Goal: Navigation & Orientation: Locate item on page

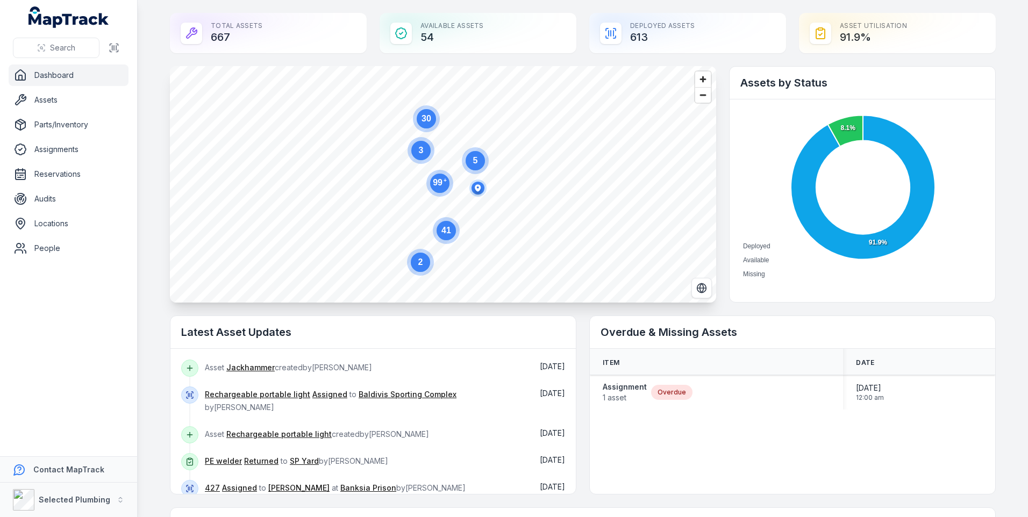
click at [417, 156] on circle at bounding box center [420, 150] width 19 height 19
click at [699, 94] on span "Zoom out" at bounding box center [703, 95] width 16 height 15
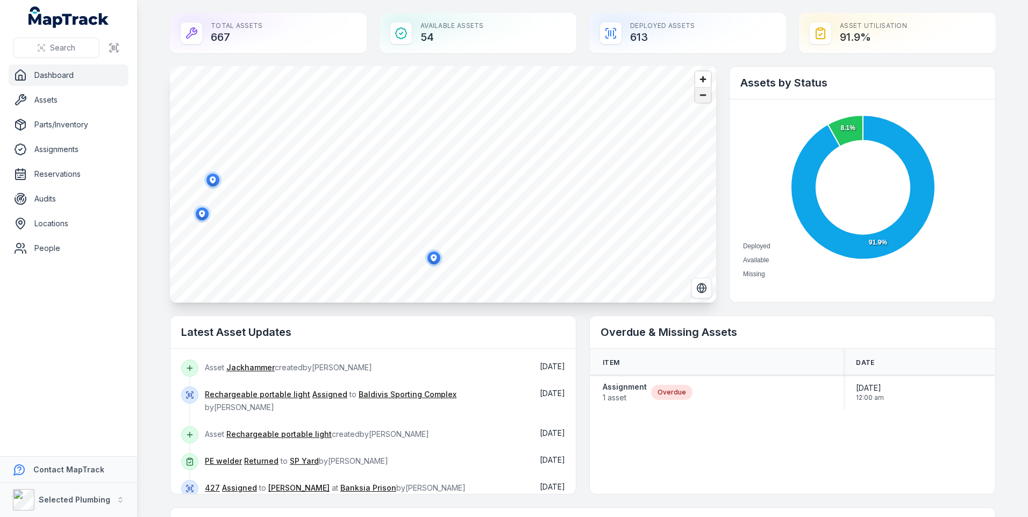
click at [699, 94] on span "Zoom out" at bounding box center [703, 95] width 16 height 15
click at [412, 248] on text "9" at bounding box center [414, 245] width 5 height 9
click at [500, 138] on icon "button" at bounding box center [501, 137] width 6 height 7
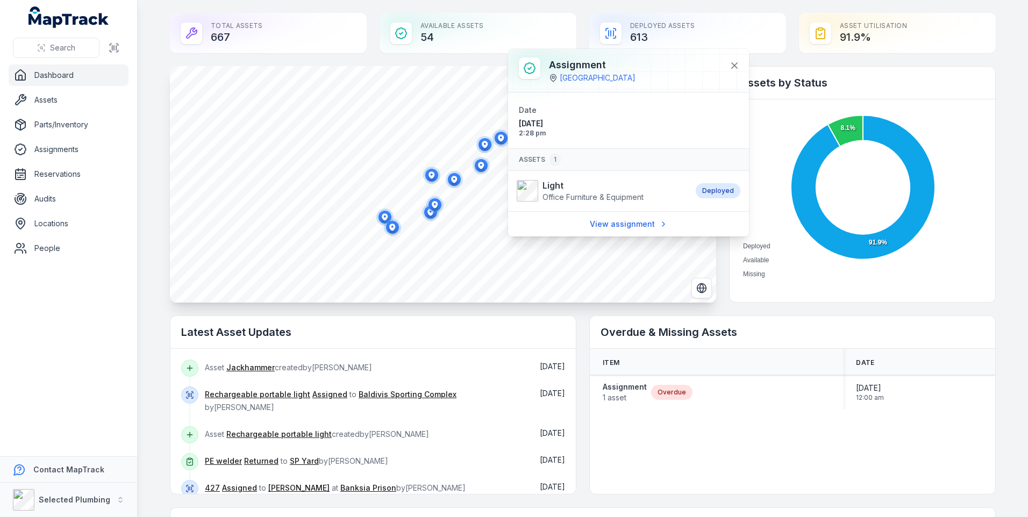
click at [482, 143] on icon "button" at bounding box center [485, 144] width 6 height 7
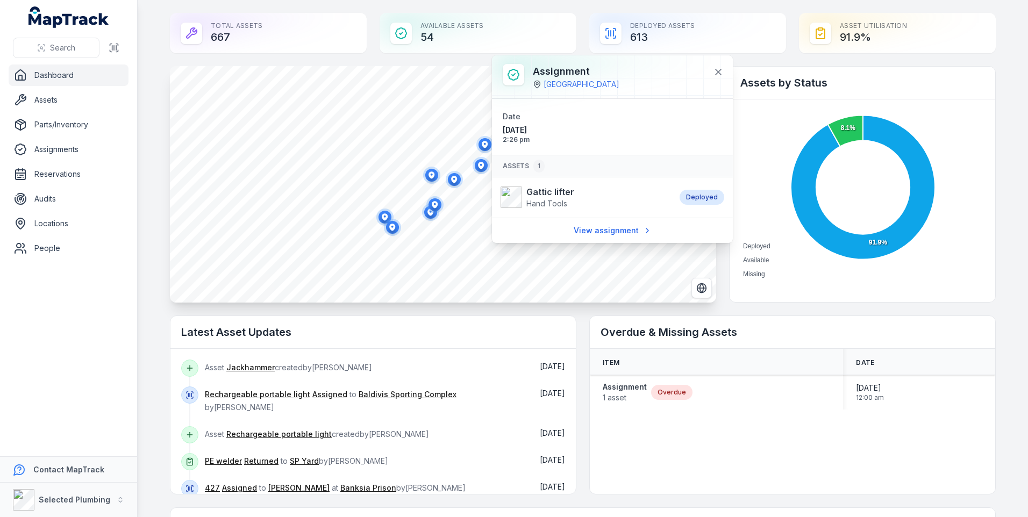
click at [478, 166] on icon "button" at bounding box center [481, 165] width 6 height 7
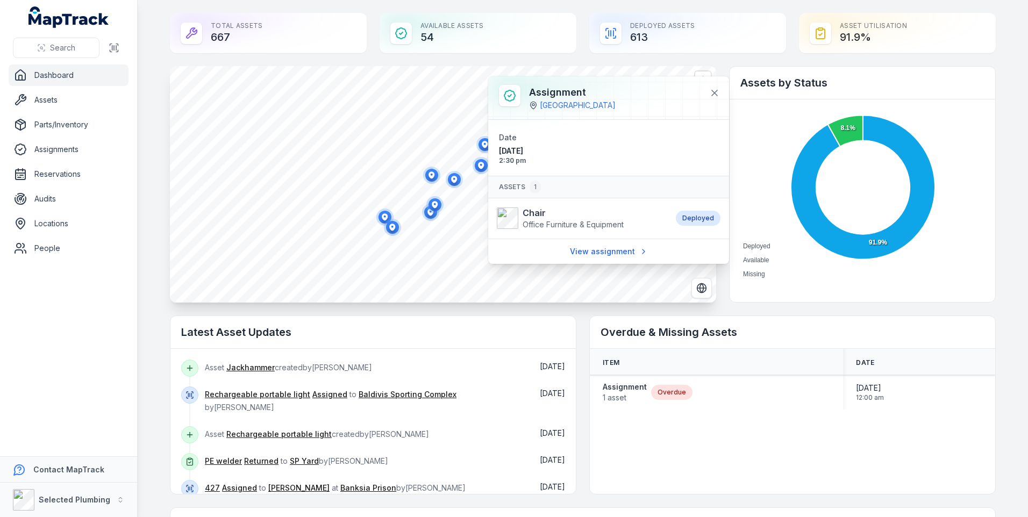
click at [452, 177] on icon "button" at bounding box center [454, 179] width 6 height 7
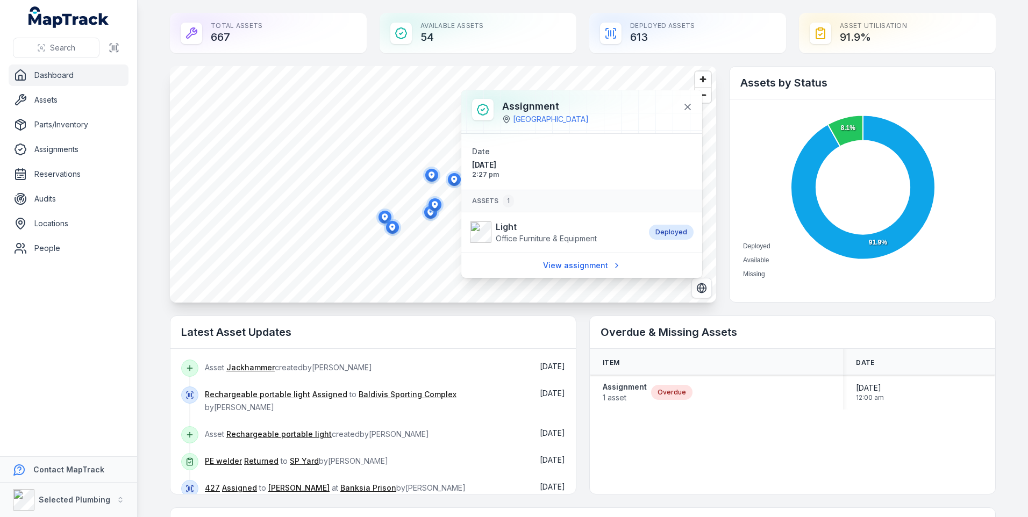
click at [428, 174] on icon "button" at bounding box center [431, 174] width 6 height 7
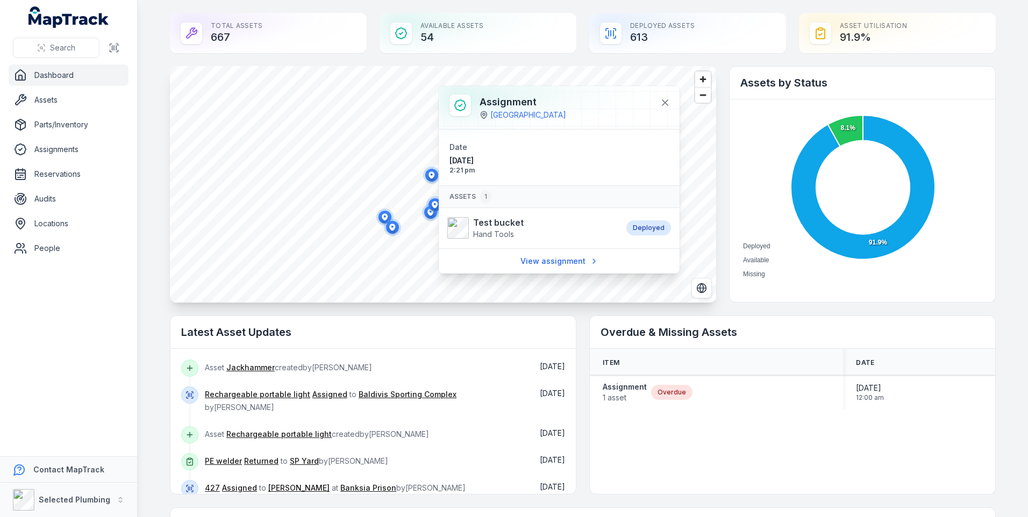
click at [432, 201] on ellipse "button" at bounding box center [434, 204] width 13 height 13
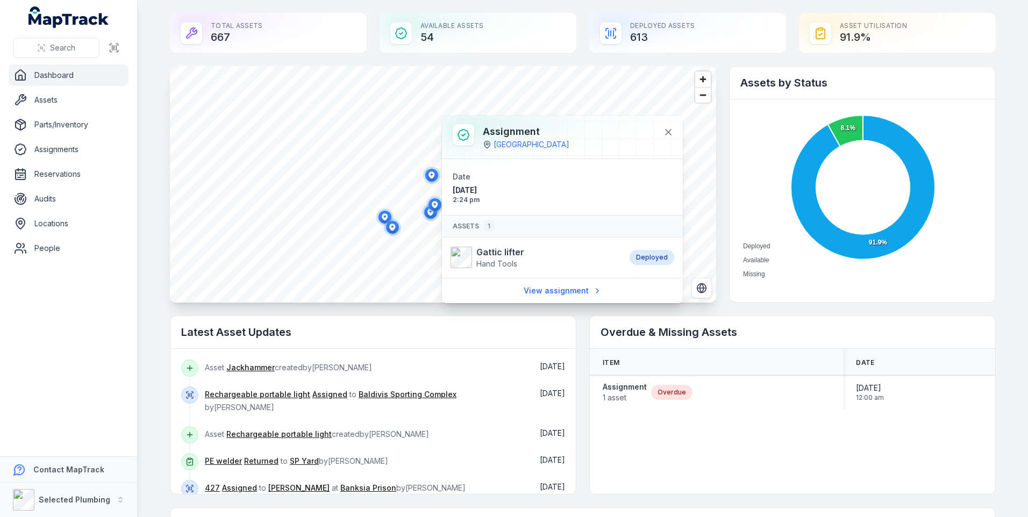
click at [427, 218] on div at bounding box center [435, 206] width 22 height 25
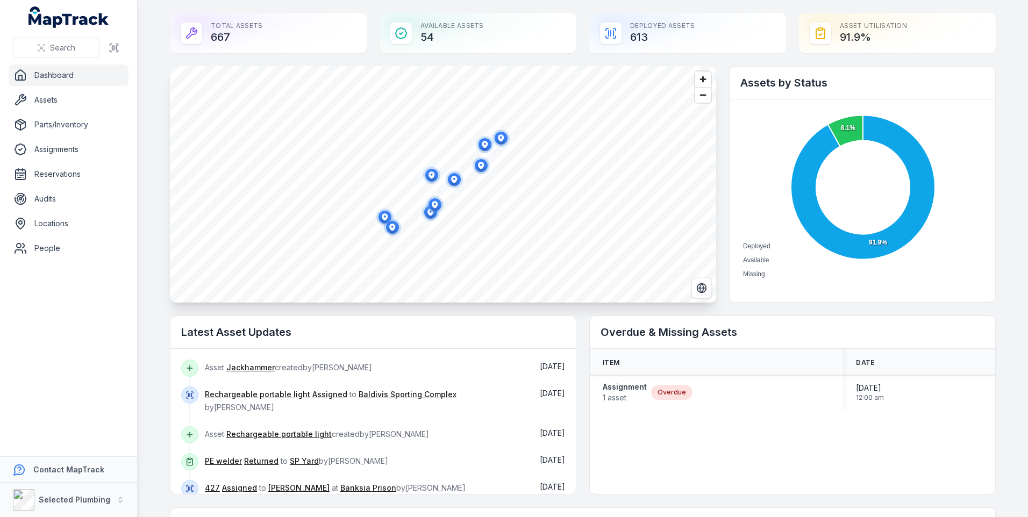
click at [428, 220] on circle "button" at bounding box center [430, 212] width 17 height 17
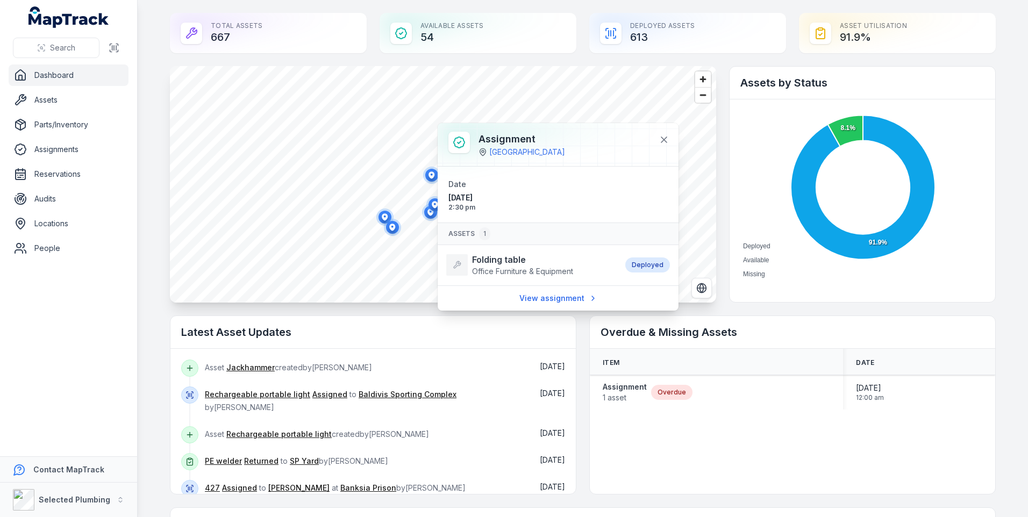
click at [391, 231] on ellipse "button" at bounding box center [392, 227] width 13 height 13
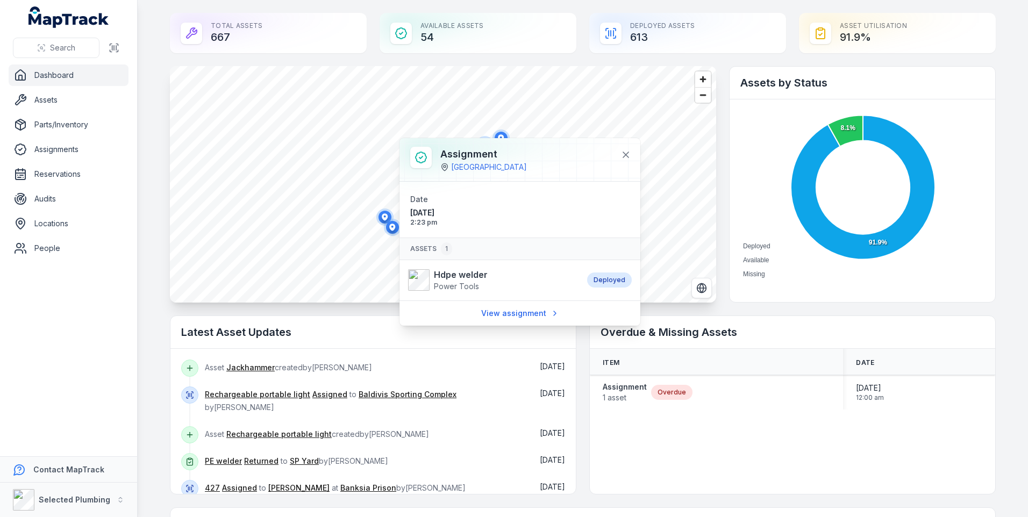
click at [382, 218] on icon "button" at bounding box center [393, 228] width 22 height 22
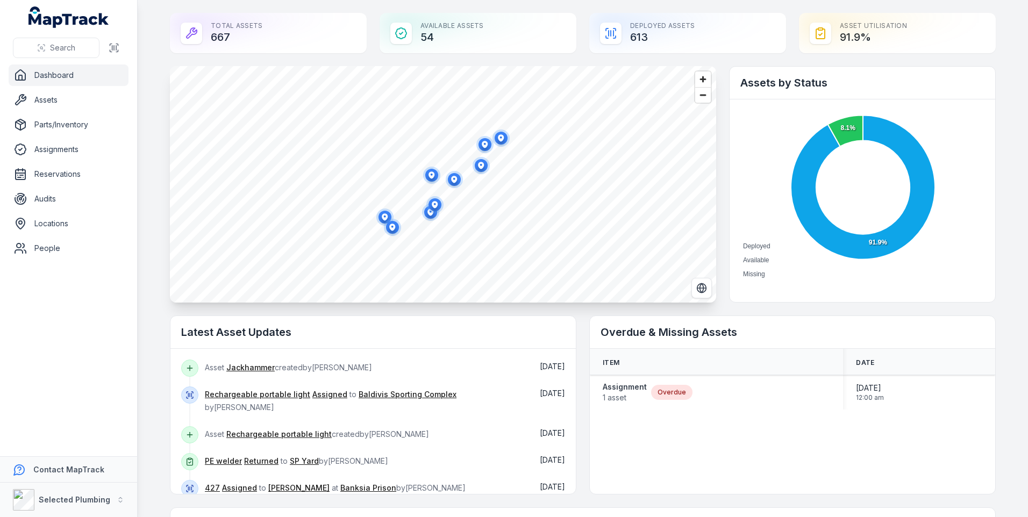
click at [382, 218] on icon "button" at bounding box center [393, 228] width 22 height 22
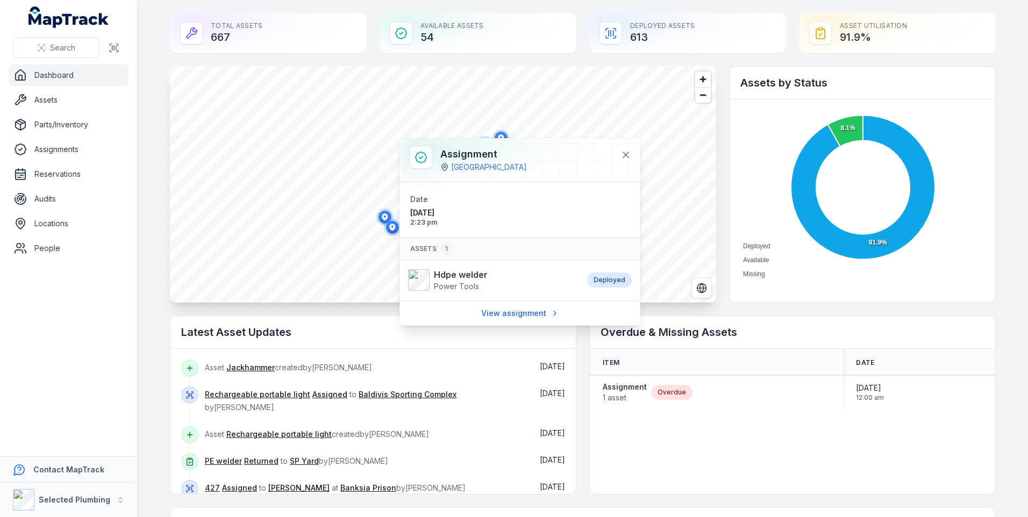
click at [389, 228] on icon "button" at bounding box center [392, 227] width 6 height 7
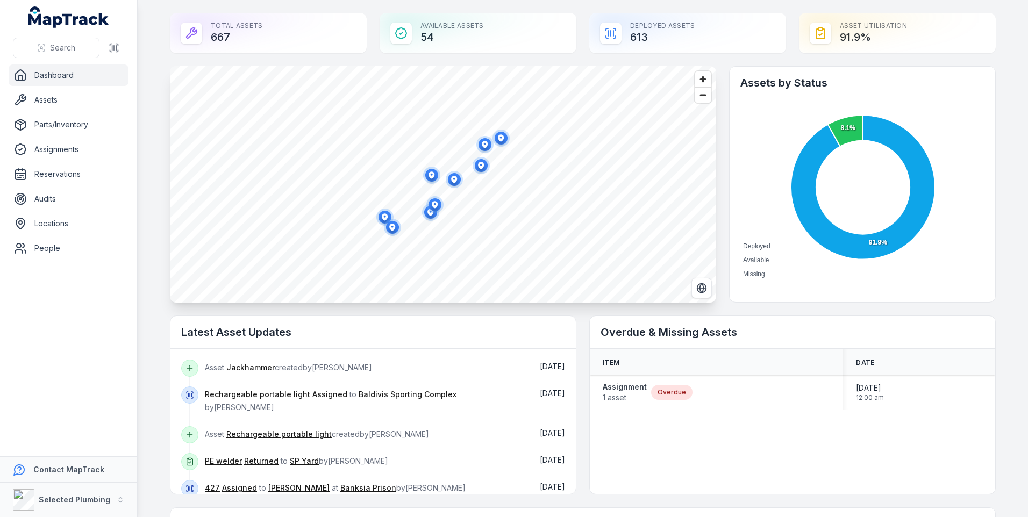
click at [388, 227] on ellipse "button" at bounding box center [392, 227] width 13 height 13
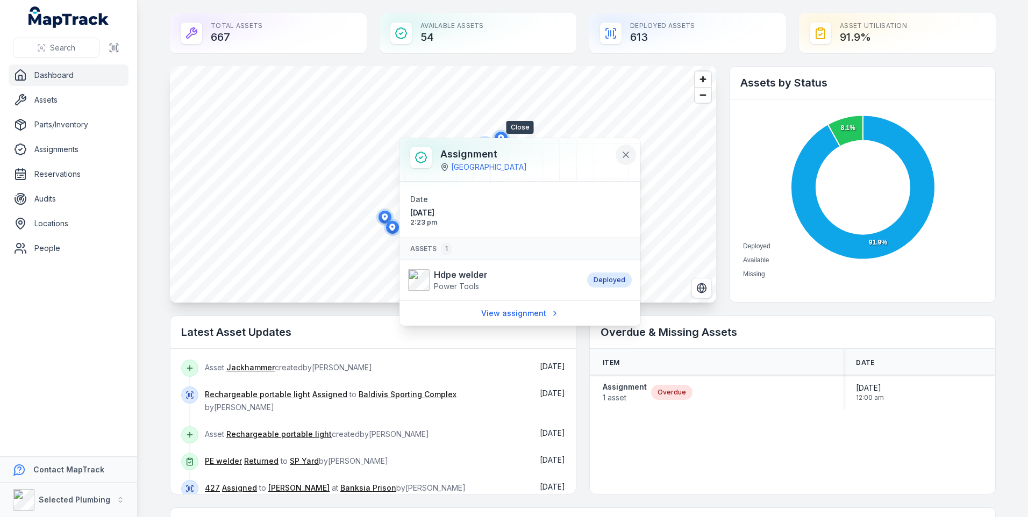
click at [626, 151] on icon at bounding box center [625, 154] width 11 height 11
